Goal: Task Accomplishment & Management: Complete application form

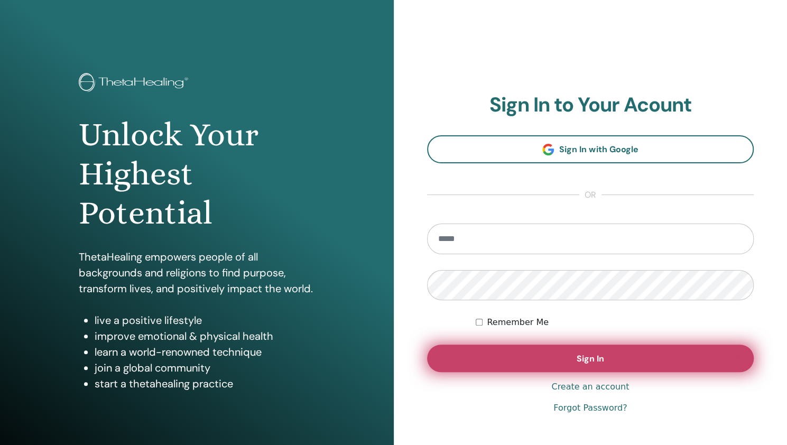
type input "**********"
click at [476, 355] on button "Sign In" at bounding box center [590, 358] width 327 height 27
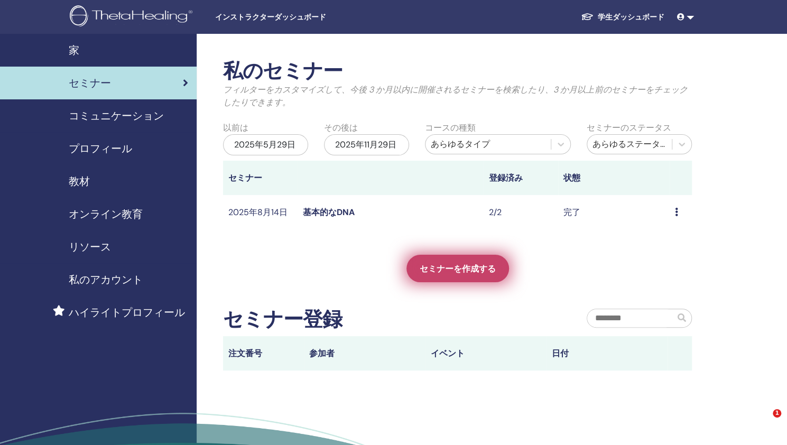
click at [437, 274] on link "セミナーを作成する" at bounding box center [458, 268] width 103 height 27
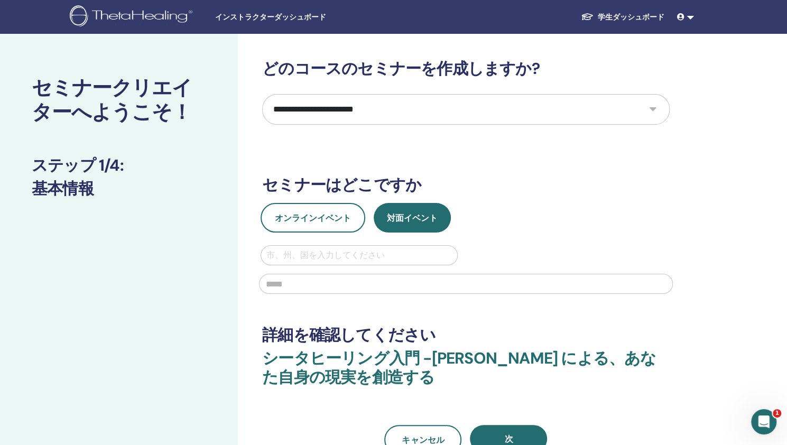
click at [653, 112] on select "**********" at bounding box center [466, 109] width 408 height 31
select select "*"
click at [262, 94] on select "**********" at bounding box center [466, 109] width 408 height 31
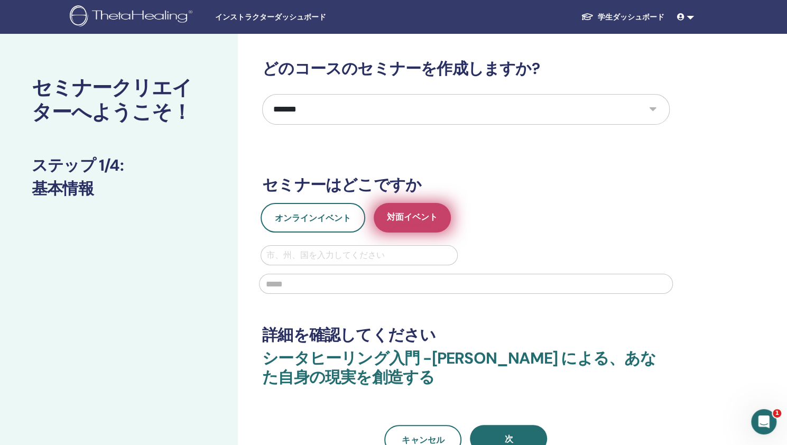
click at [426, 214] on font "対面イベント" at bounding box center [412, 216] width 51 height 11
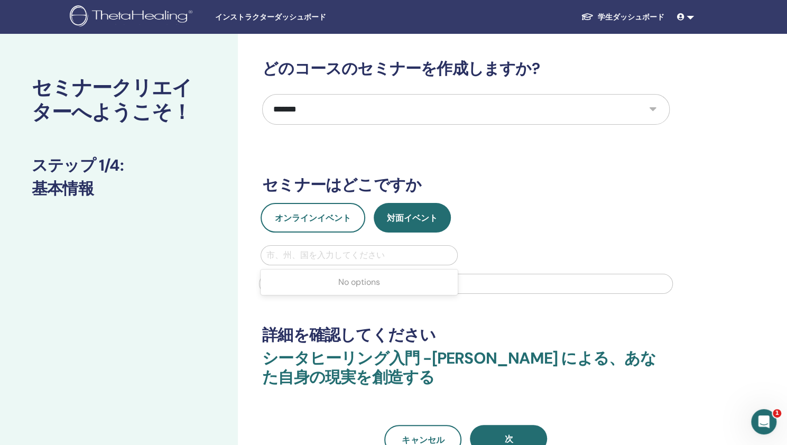
click at [364, 254] on div at bounding box center [359, 255] width 186 height 15
type input "*"
type input "******"
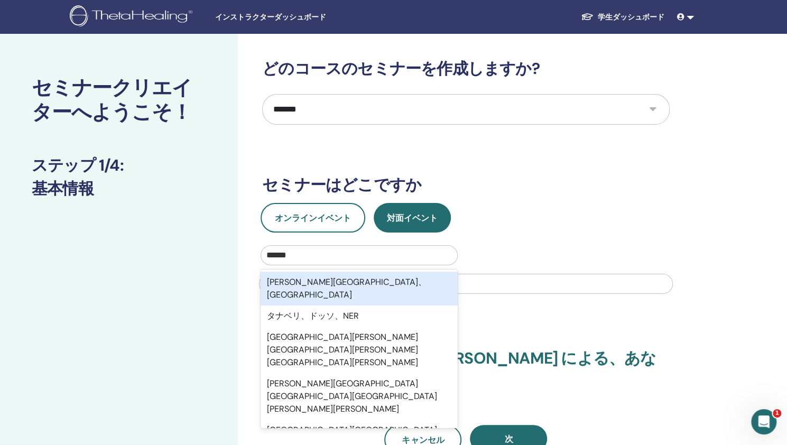
click at [373, 285] on div "田辺市、和歌山県" at bounding box center [359, 289] width 197 height 34
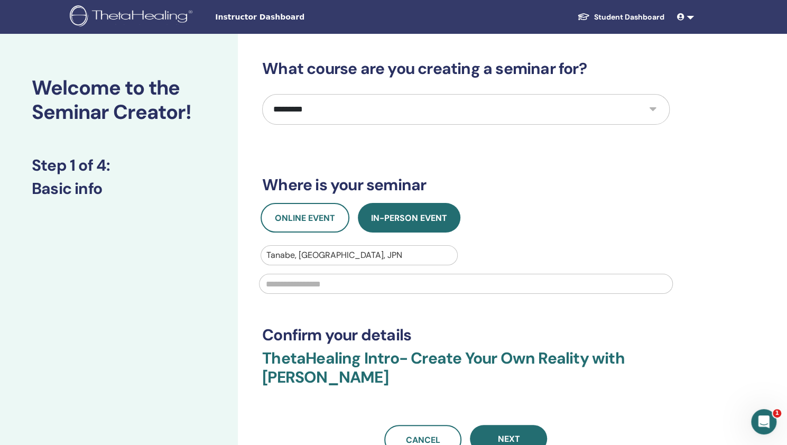
click at [336, 289] on input "text" at bounding box center [466, 284] width 414 height 20
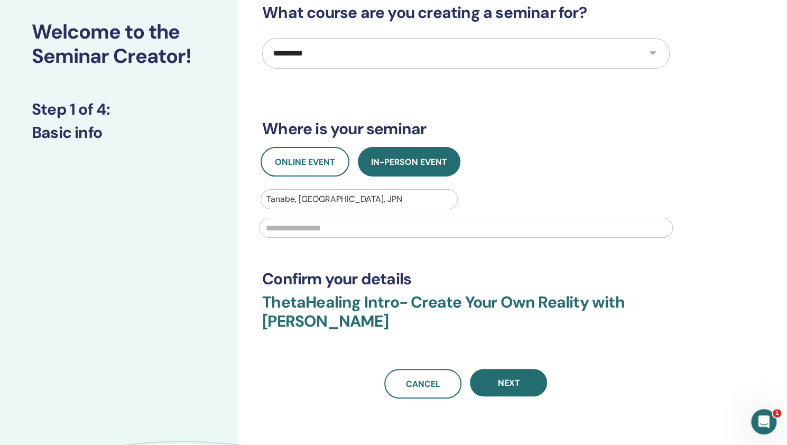
scroll to position [66, 0]
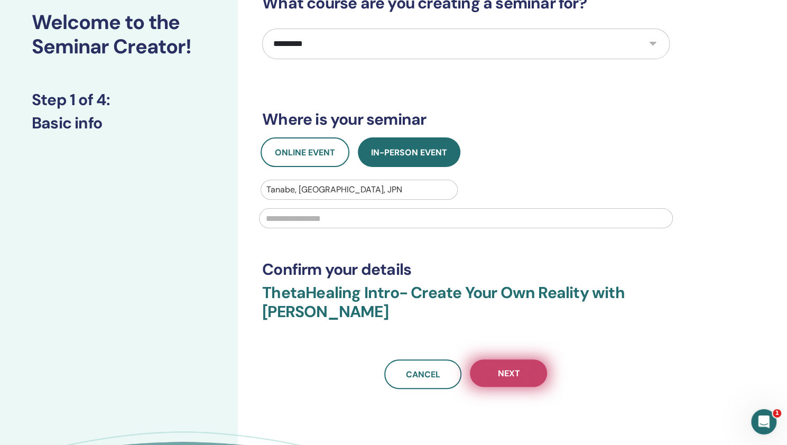
click at [525, 383] on button "Next" at bounding box center [508, 372] width 77 height 27
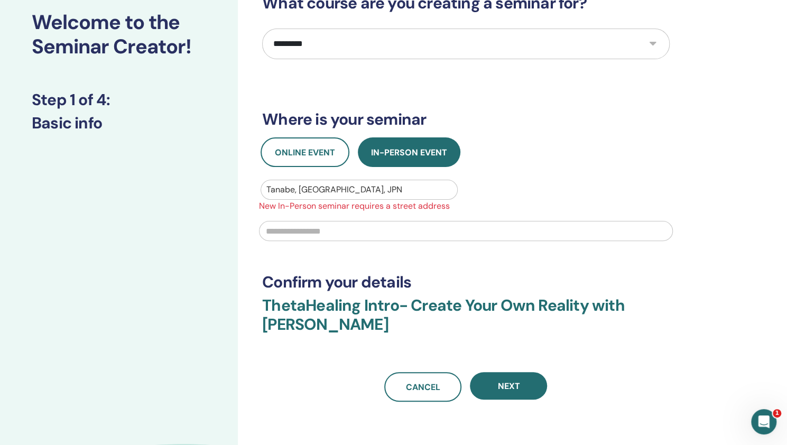
click at [330, 229] on input "text" at bounding box center [466, 231] width 414 height 20
click at [297, 188] on div at bounding box center [359, 189] width 186 height 15
click at [365, 186] on div at bounding box center [359, 189] width 186 height 15
click at [325, 185] on div at bounding box center [359, 189] width 186 height 15
click at [317, 160] on button "Online Event" at bounding box center [305, 152] width 89 height 30
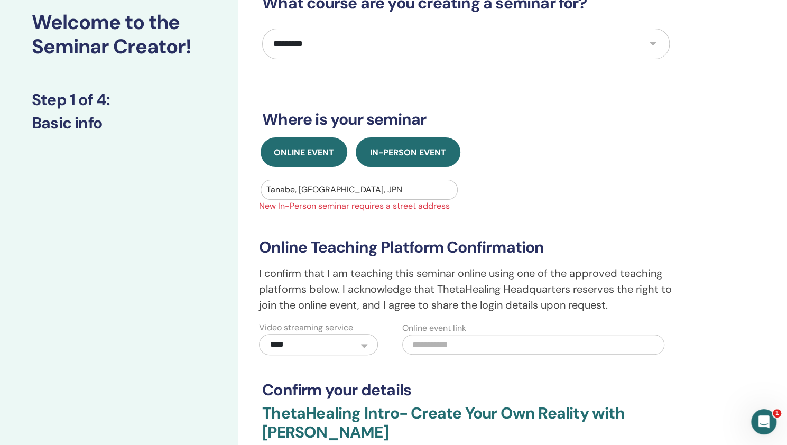
click at [399, 153] on span "In-Person Event" at bounding box center [408, 152] width 76 height 11
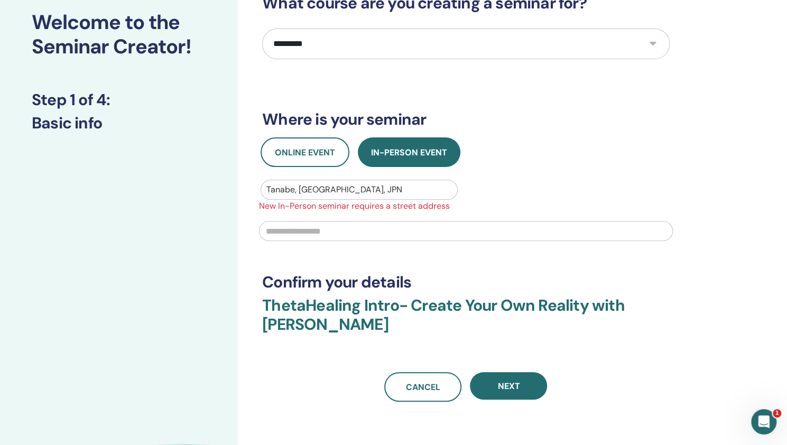
click at [346, 187] on div at bounding box center [359, 189] width 186 height 15
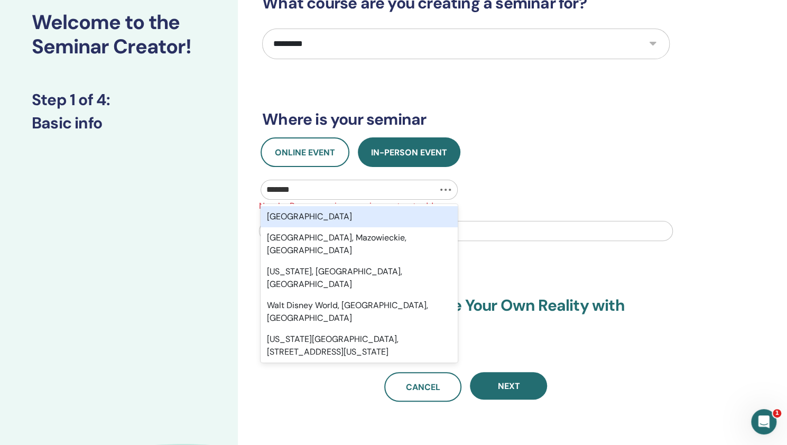
type input "********"
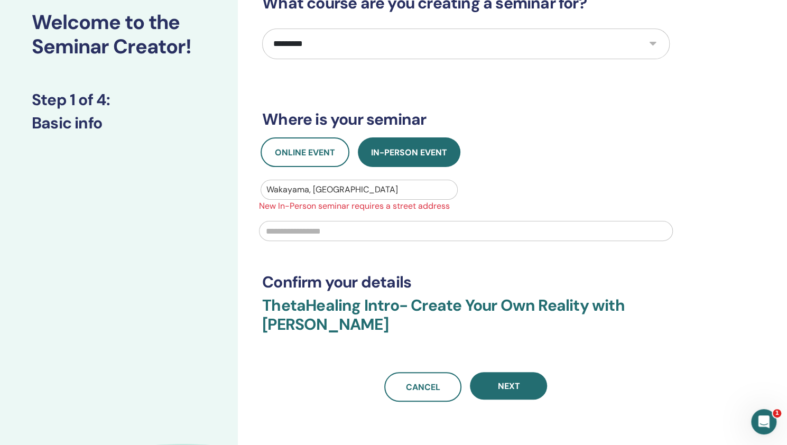
click at [282, 231] on input "text" at bounding box center [466, 231] width 414 height 20
type input "******"
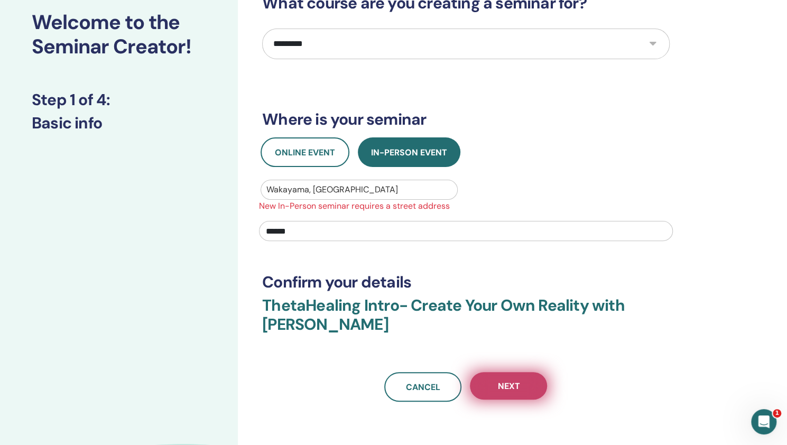
click at [507, 393] on button "Next" at bounding box center [508, 385] width 77 height 27
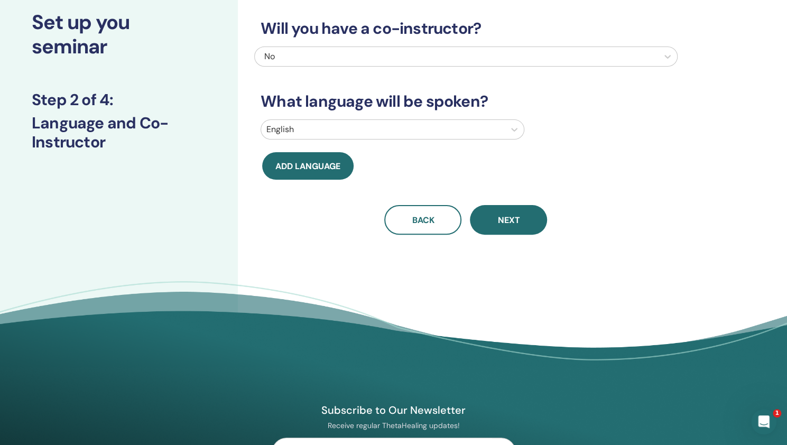
scroll to position [0, 0]
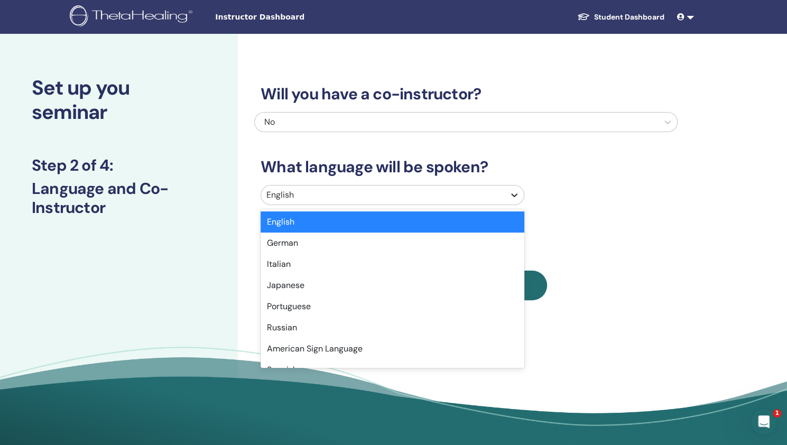
click at [511, 195] on icon at bounding box center [514, 195] width 11 height 11
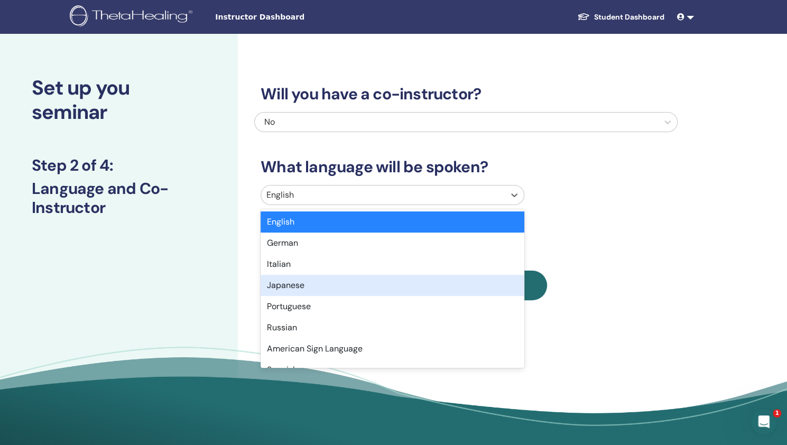
click at [458, 282] on div "Japanese" at bounding box center [393, 285] width 264 height 21
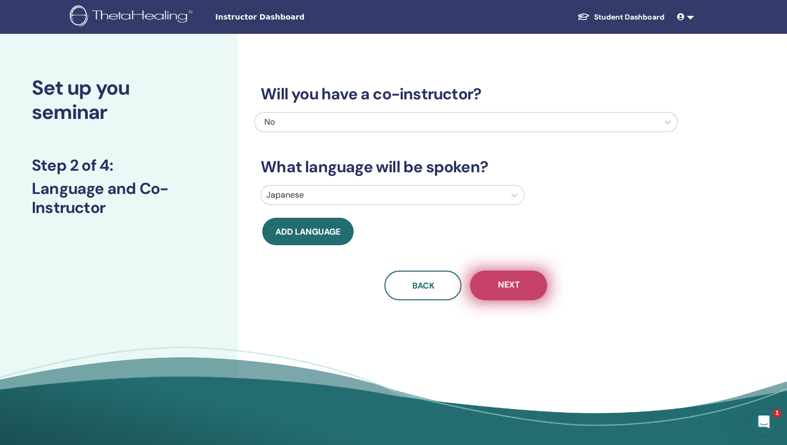
click at [501, 284] on span "Next" at bounding box center [508, 285] width 22 height 13
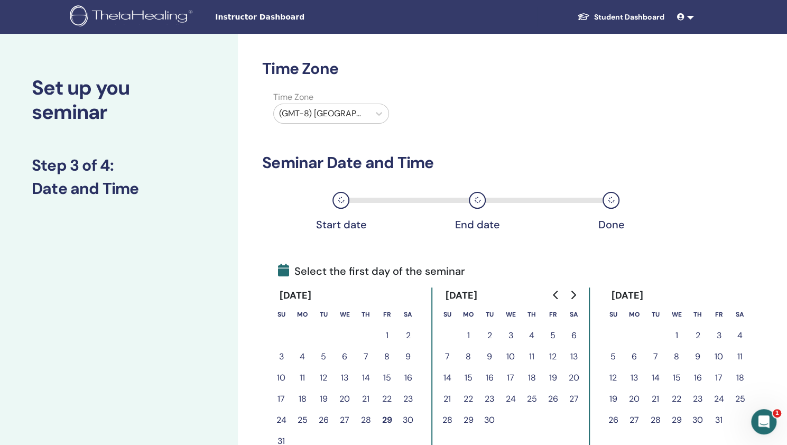
scroll to position [90, 0]
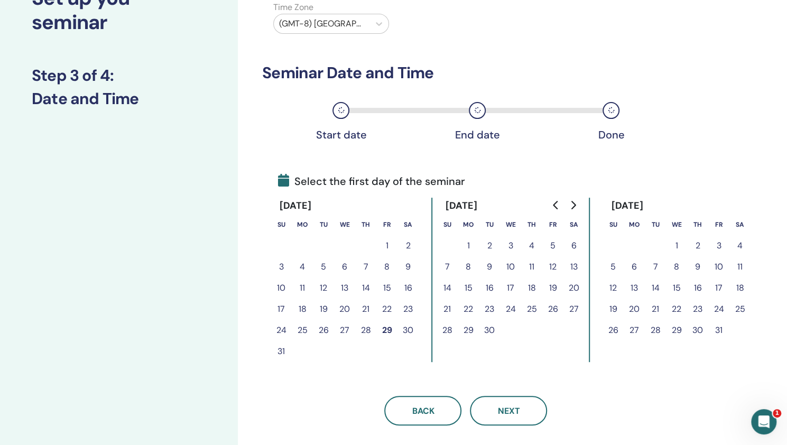
click at [405, 327] on button "30" at bounding box center [408, 330] width 21 height 21
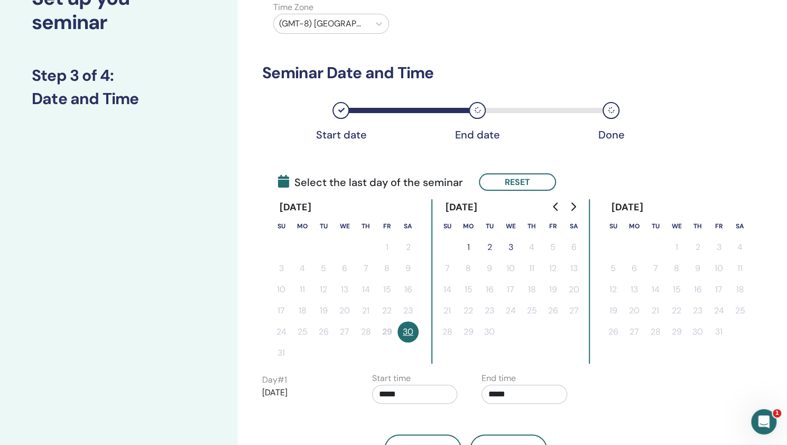
click at [468, 247] on button "1" at bounding box center [468, 247] width 21 height 21
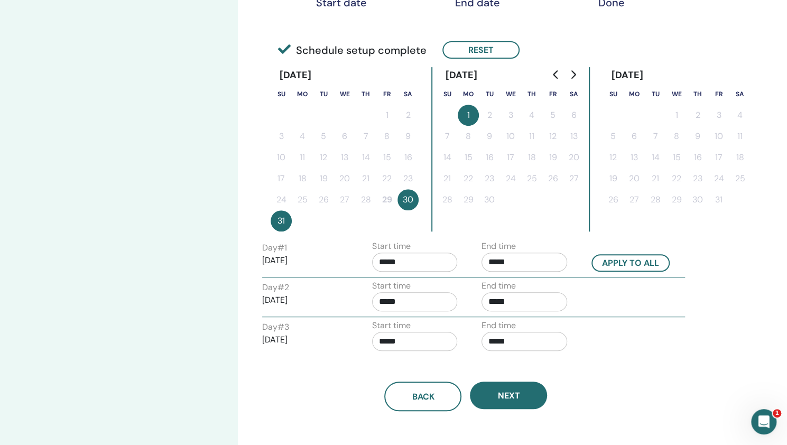
scroll to position [274, 0]
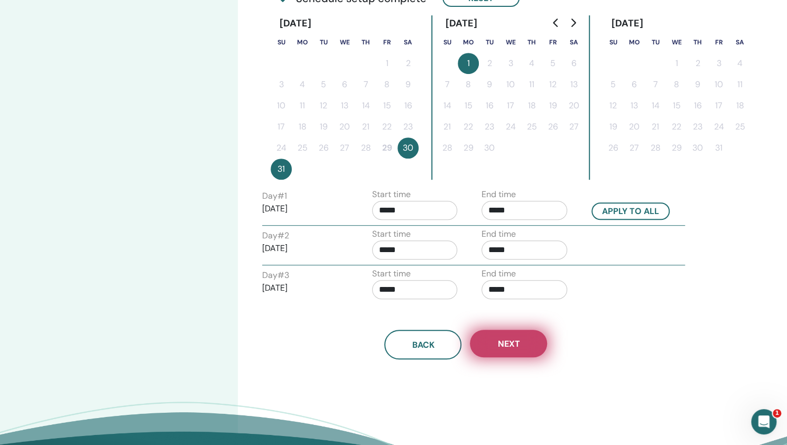
click at [505, 344] on span "Next" at bounding box center [508, 343] width 22 height 11
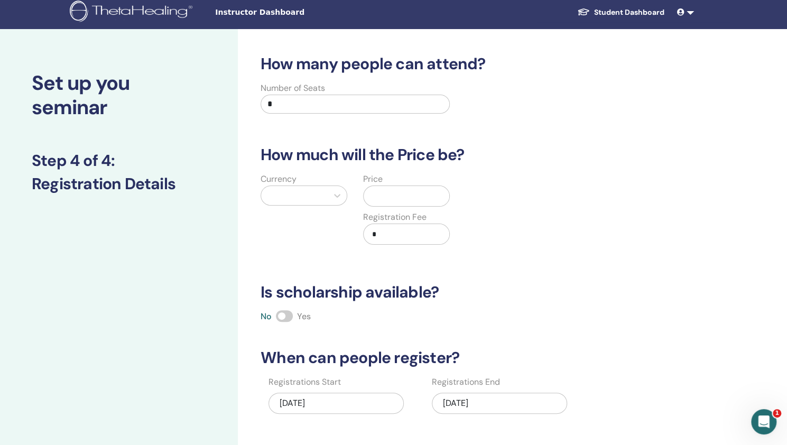
scroll to position [3, 0]
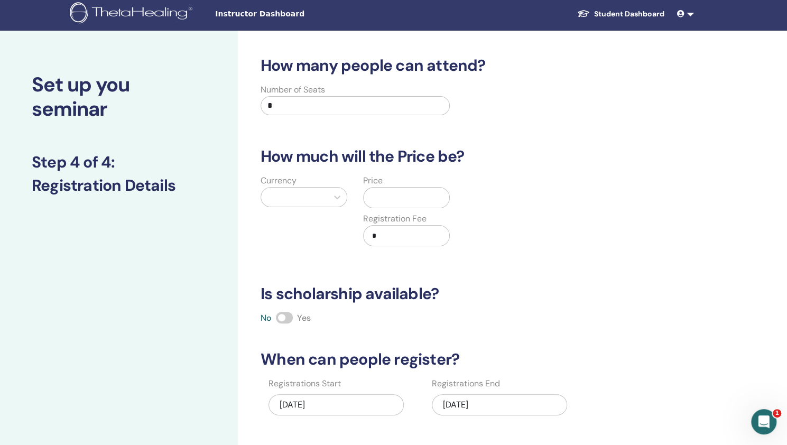
click at [280, 102] on input "*" at bounding box center [355, 105] width 189 height 19
type input "*"
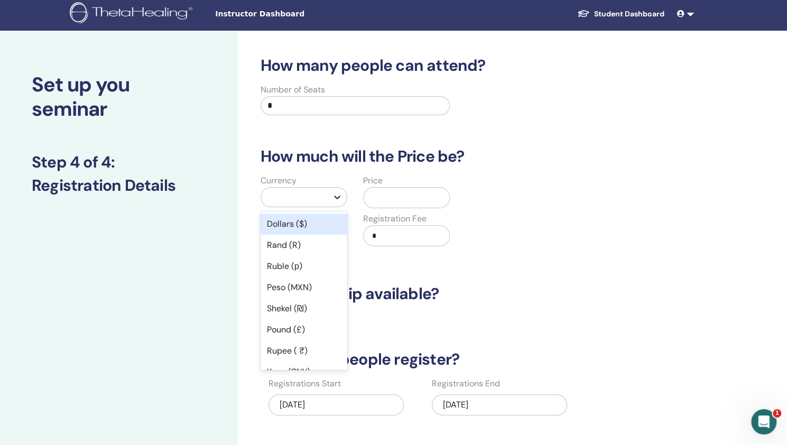
click at [336, 196] on icon at bounding box center [337, 198] width 6 height 4
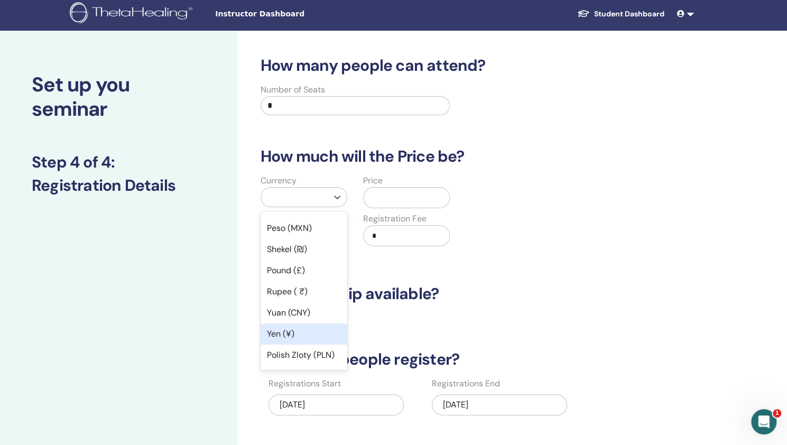
click at [300, 336] on div "Yen (¥)" at bounding box center [304, 334] width 87 height 21
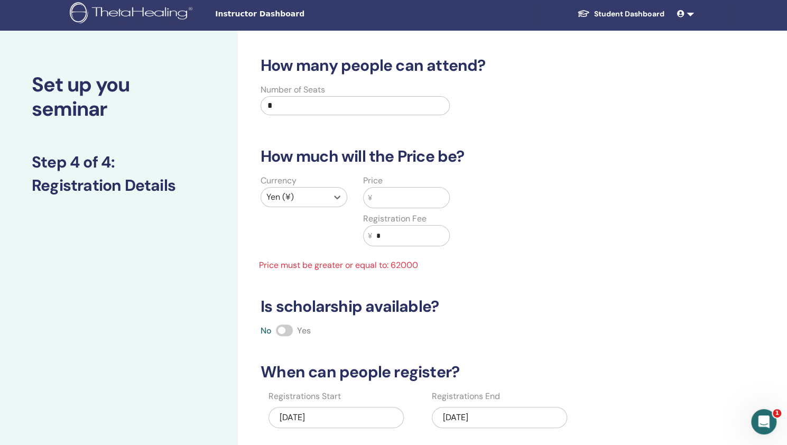
click at [393, 192] on input "text" at bounding box center [410, 198] width 77 height 20
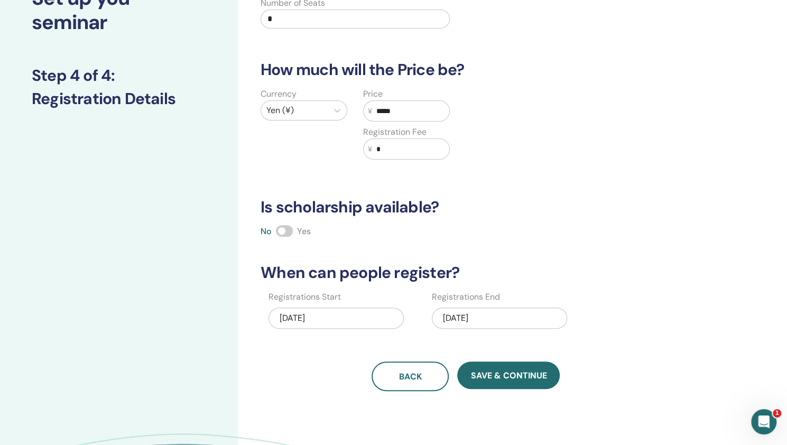
scroll to position [91, 0]
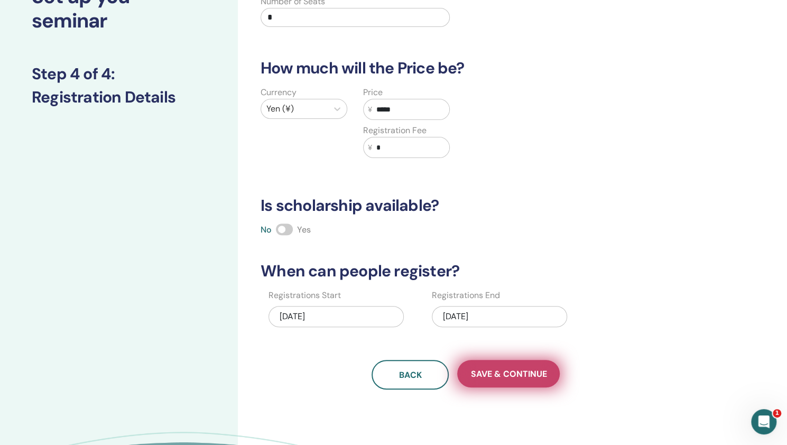
type input "*****"
click at [480, 372] on span "Save & Continue" at bounding box center [508, 373] width 76 height 11
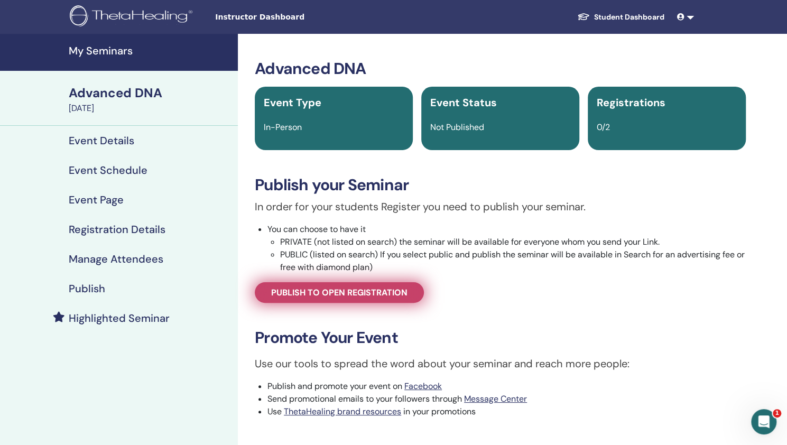
click at [331, 298] on span "Publish to open registration" at bounding box center [339, 292] width 136 height 11
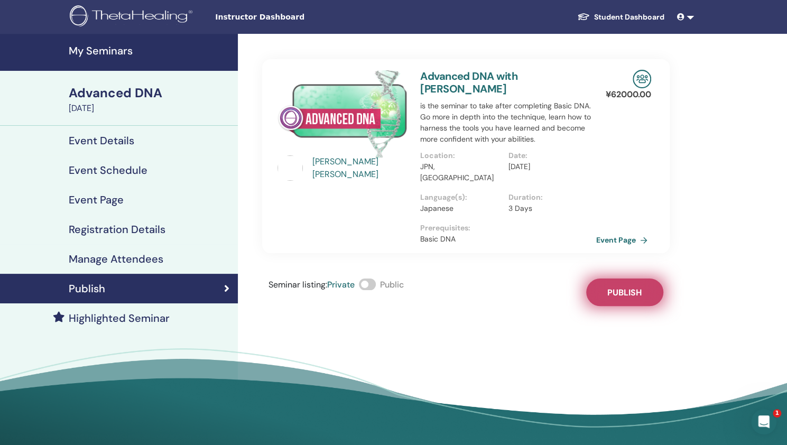
click at [620, 287] on span "Publish" at bounding box center [624, 292] width 34 height 11
click at [632, 232] on link "Event Page" at bounding box center [626, 240] width 56 height 16
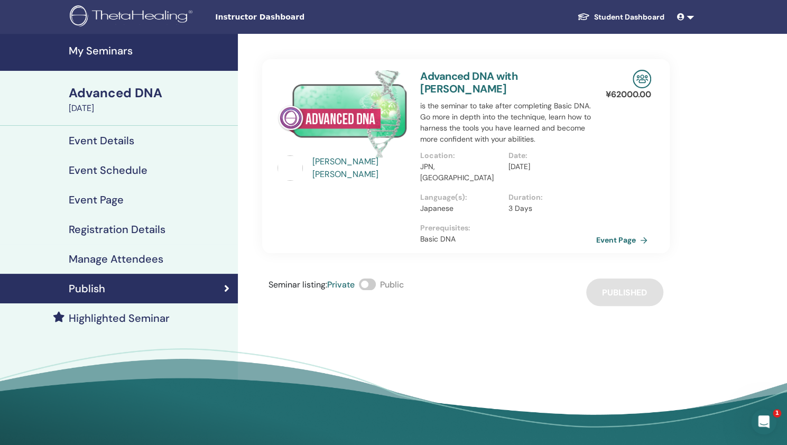
click at [370, 279] on span at bounding box center [367, 285] width 17 height 12
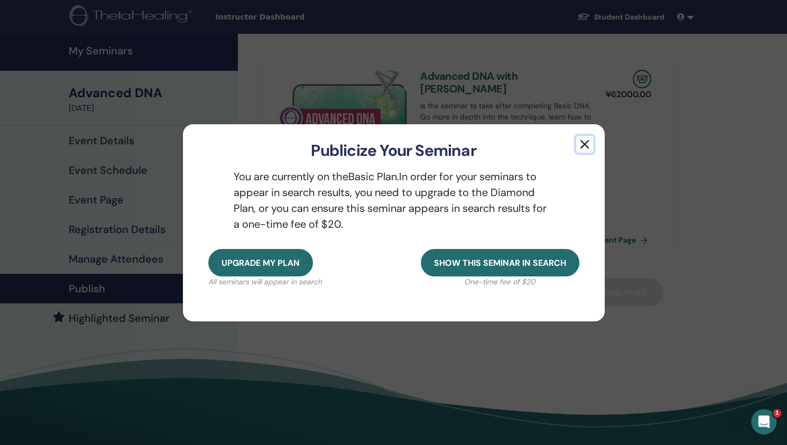
click at [586, 145] on button "button" at bounding box center [584, 144] width 17 height 17
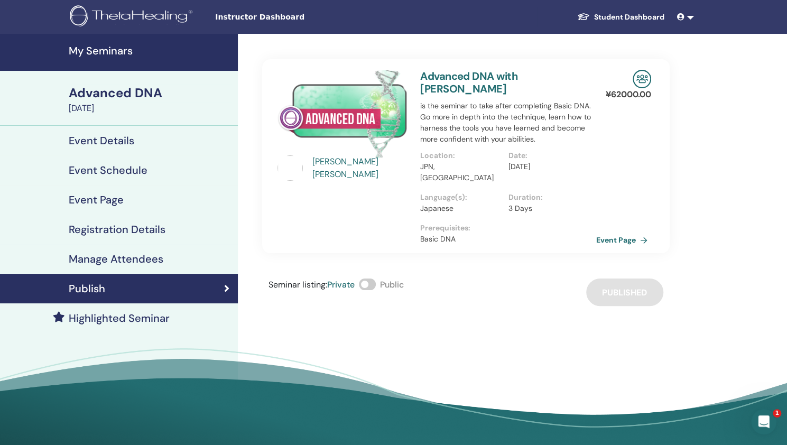
click at [152, 95] on div "Advanced DNA" at bounding box center [150, 93] width 163 height 18
click at [227, 292] on icon at bounding box center [226, 288] width 5 height 11
click at [176, 136] on div "Event Details" at bounding box center [118, 140] width 221 height 13
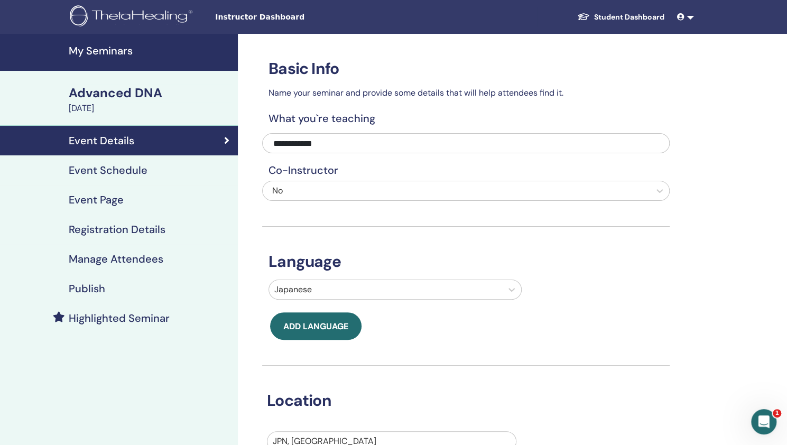
click at [128, 231] on h4 "Registration Details" at bounding box center [117, 229] width 97 height 13
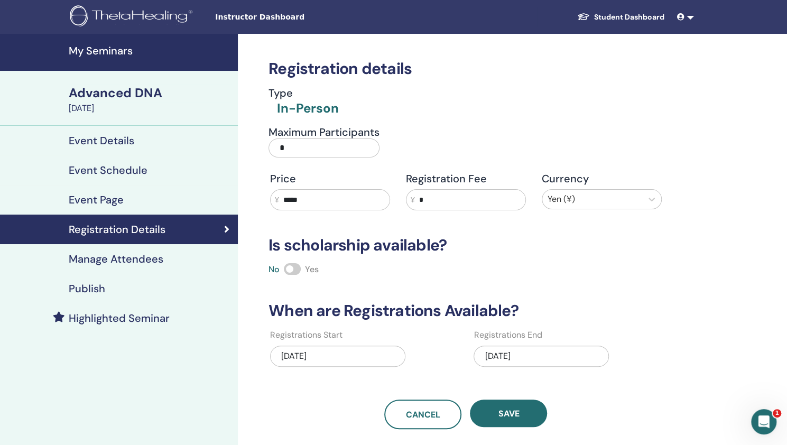
click at [113, 285] on div "Publish" at bounding box center [118, 288] width 221 height 13
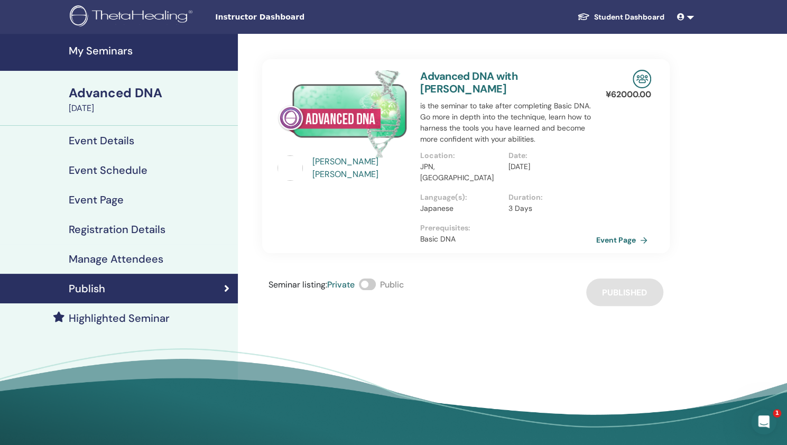
click at [622, 279] on div "Seminar listing : Private Public Published" at bounding box center [466, 292] width 408 height 27
click at [118, 98] on div "Advanced DNA" at bounding box center [150, 93] width 163 height 18
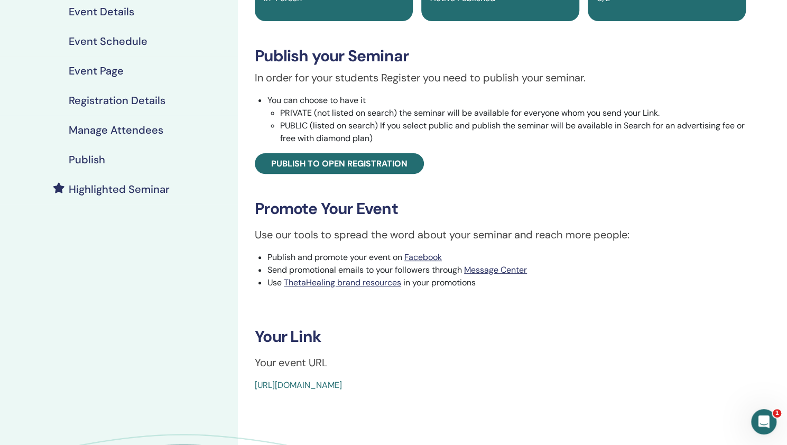
scroll to position [245, 0]
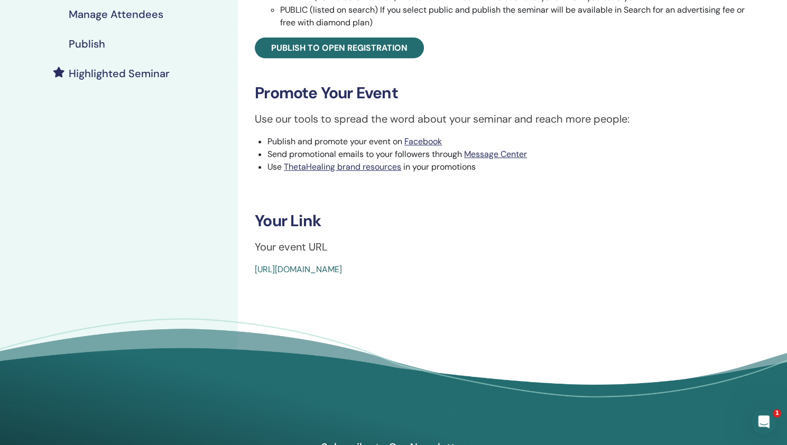
click at [342, 269] on link "[URL][DOMAIN_NAME]" at bounding box center [298, 269] width 87 height 11
